Goal: Check status: Check status

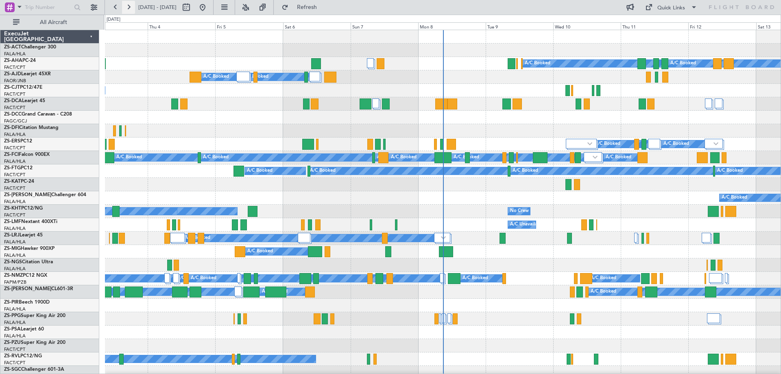
click at [127, 5] on button at bounding box center [128, 7] width 13 height 13
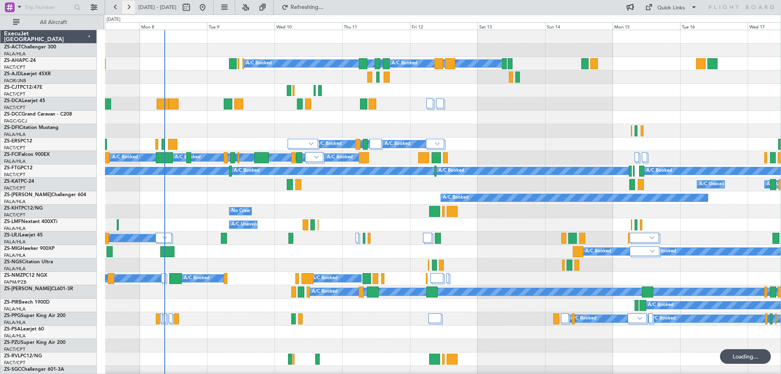
click at [127, 5] on button at bounding box center [128, 7] width 13 height 13
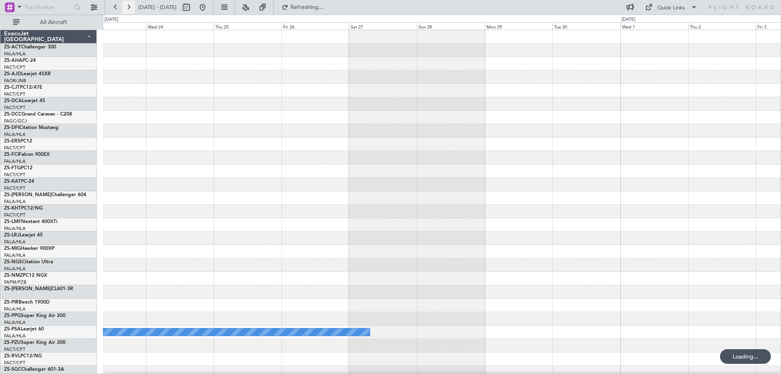
click at [127, 5] on button at bounding box center [128, 7] width 13 height 13
